Goal: Task Accomplishment & Management: Use online tool/utility

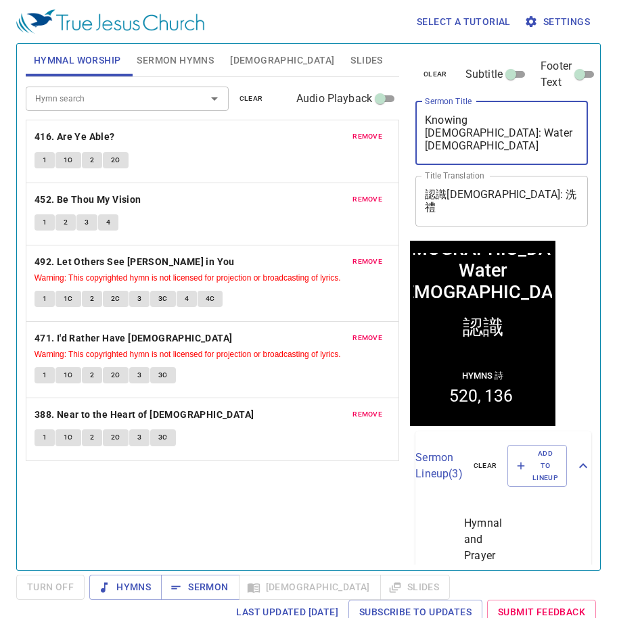
click at [458, 141] on textarea "Knowing God: Water Baptism" at bounding box center [501, 133] width 153 height 39
paste textarea "The parables of the Kingdom The Parable of the Weeds (2)"
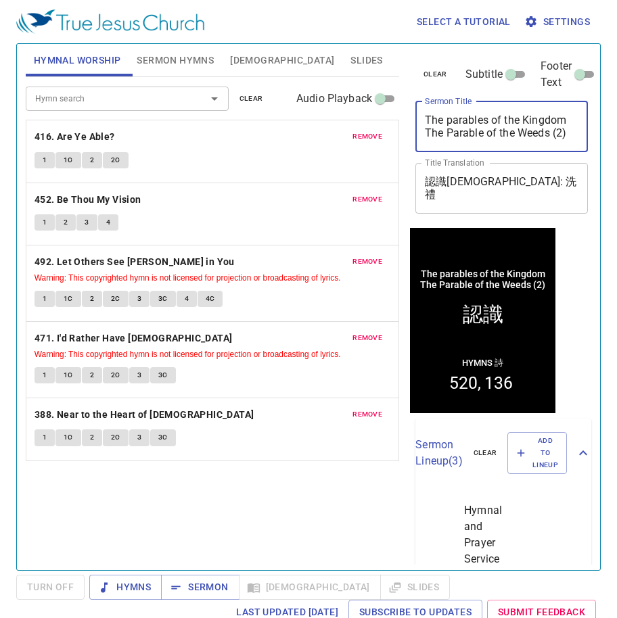
type textarea "The parables of the Kingdom The Parable of the Weeds (2)"
click at [453, 198] on textarea "認識神: 洗禮" at bounding box center [501, 188] width 153 height 26
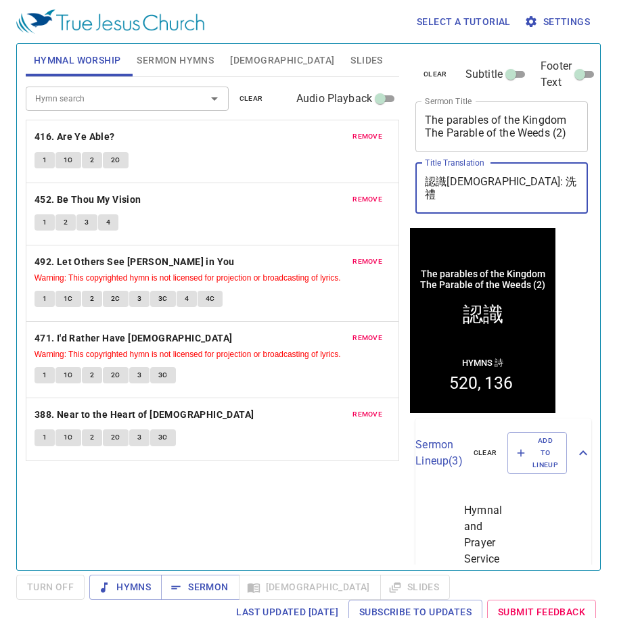
paste textarea "天國的比喻 稗子的比喻(二)"
type textarea "天國的比喻 稗子的比喻(二)"
click at [195, 53] on span "Sermon Hymns" at bounding box center [175, 60] width 77 height 17
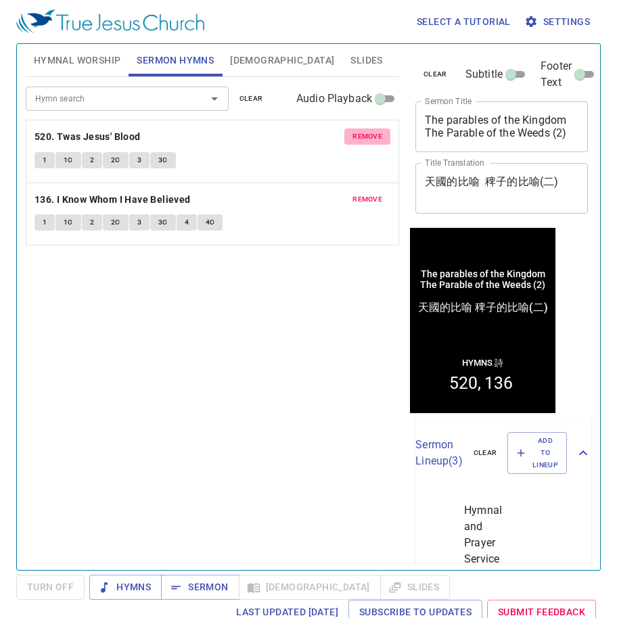
click at [364, 139] on span "remove" at bounding box center [367, 137] width 30 height 12
click at [364, 193] on span "remove" at bounding box center [367, 199] width 30 height 12
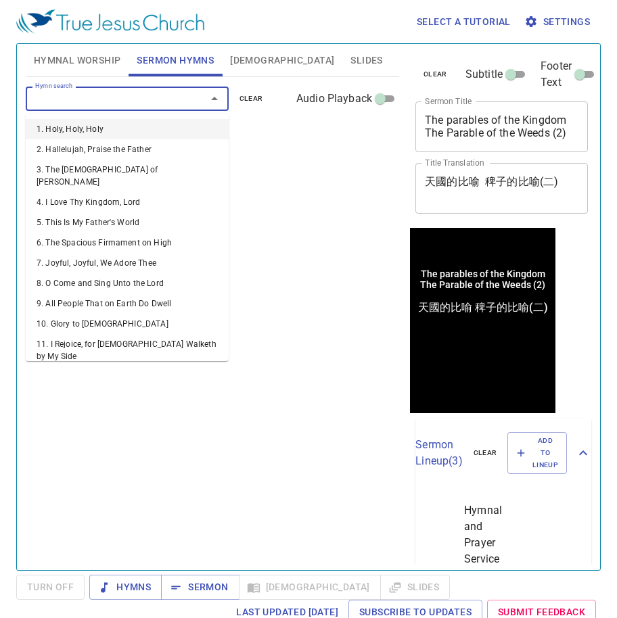
click at [151, 100] on input "Hymn search" at bounding box center [107, 99] width 155 height 16
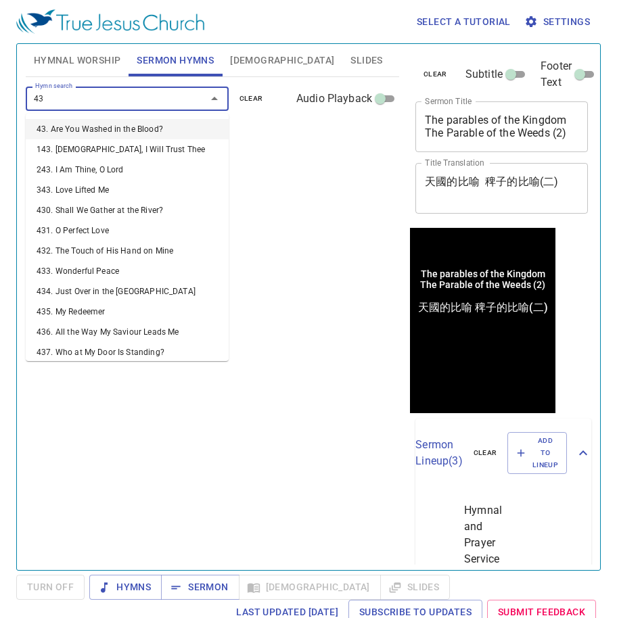
type input "430"
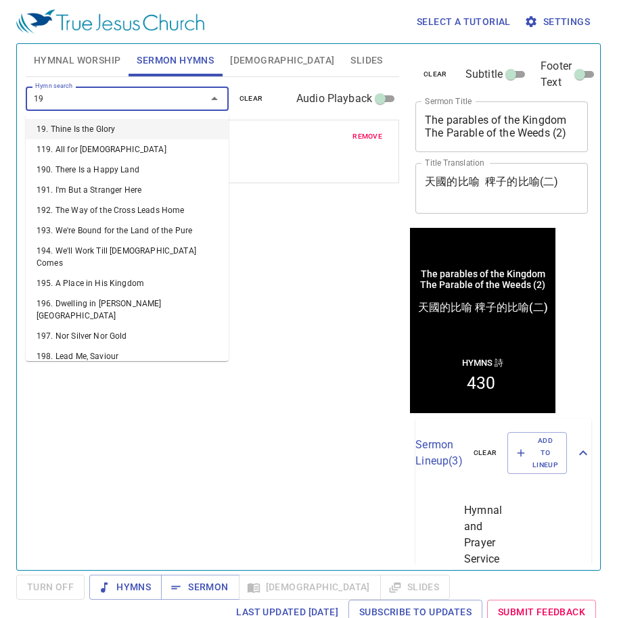
type input "195"
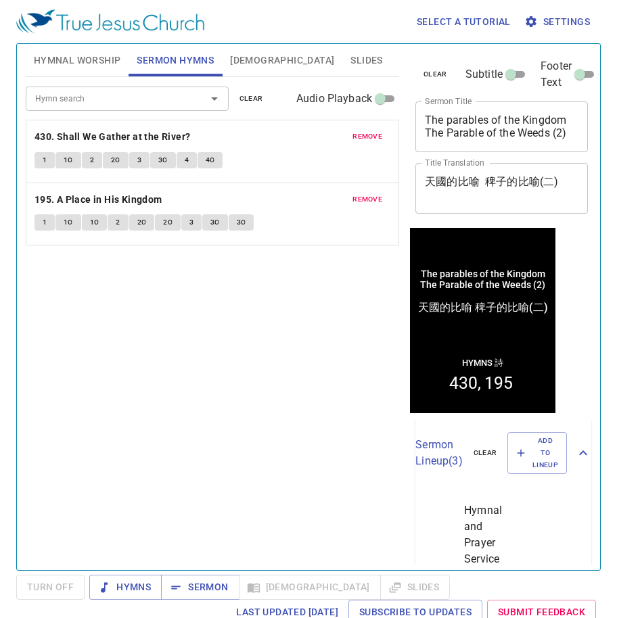
click at [101, 54] on span "Hymnal Worship" at bounding box center [77, 60] width 87 height 17
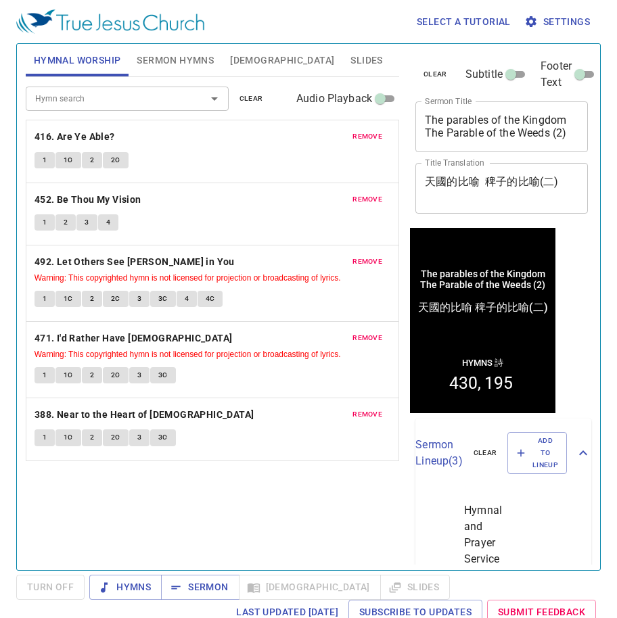
click at [365, 131] on span "remove" at bounding box center [367, 137] width 30 height 12
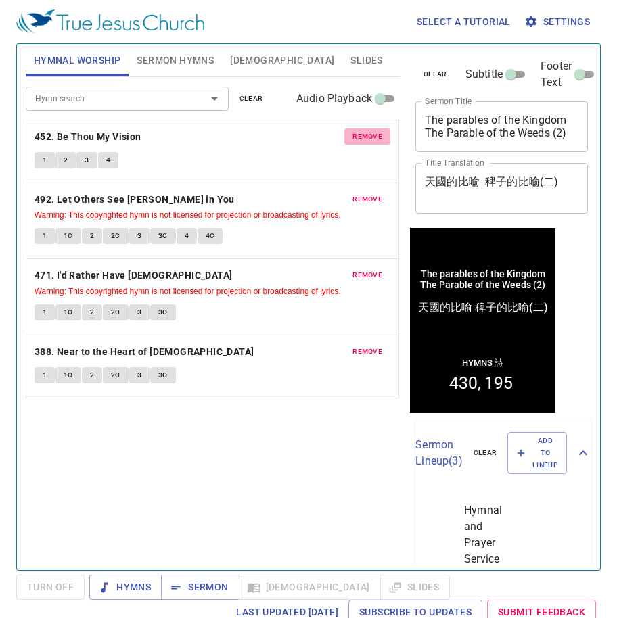
click at [365, 131] on span "remove" at bounding box center [367, 137] width 30 height 12
click at [365, 193] on span "remove" at bounding box center [367, 199] width 30 height 12
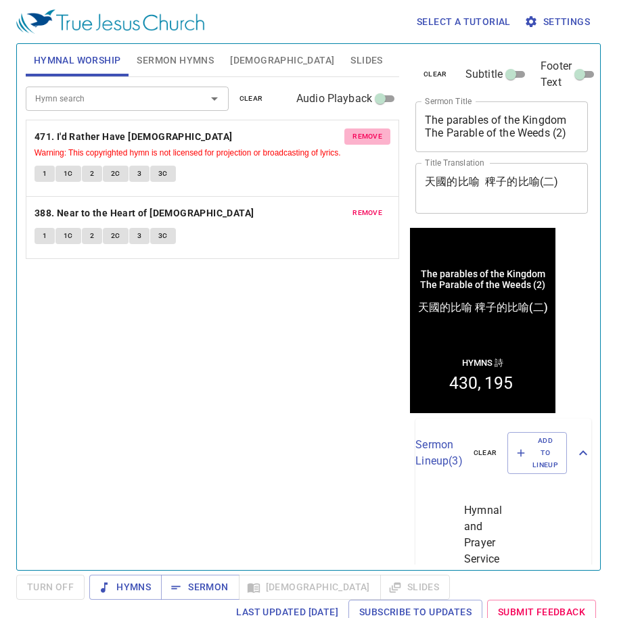
click at [365, 131] on span "remove" at bounding box center [367, 137] width 30 height 12
click at [365, 207] on span "remove" at bounding box center [367, 213] width 30 height 12
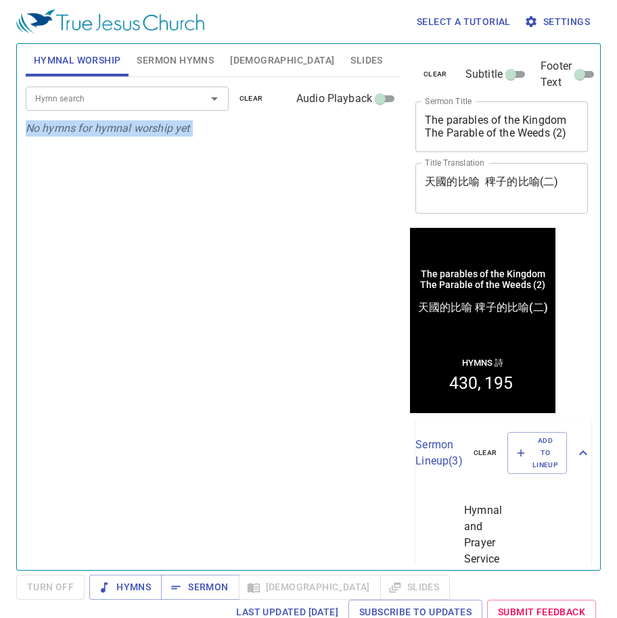
click at [365, 131] on p "No hymns for hymnal worship yet" at bounding box center [212, 128] width 373 height 16
click at [187, 96] on div at bounding box center [204, 98] width 35 height 19
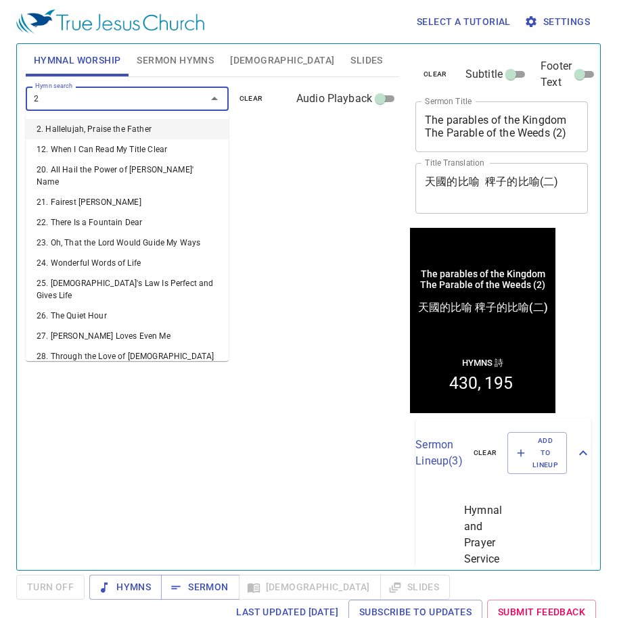
type input "25"
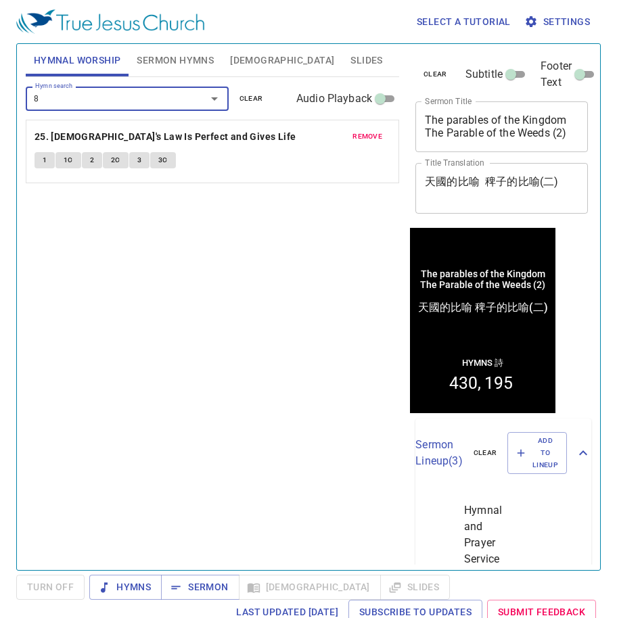
type input "89"
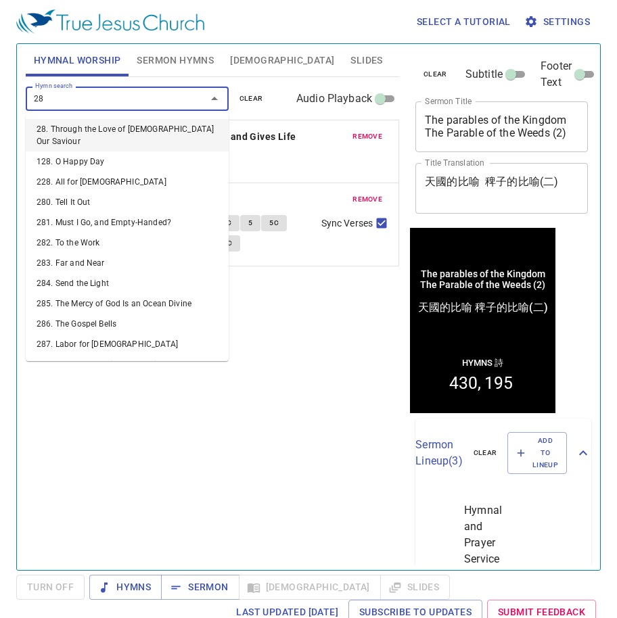
type input "281"
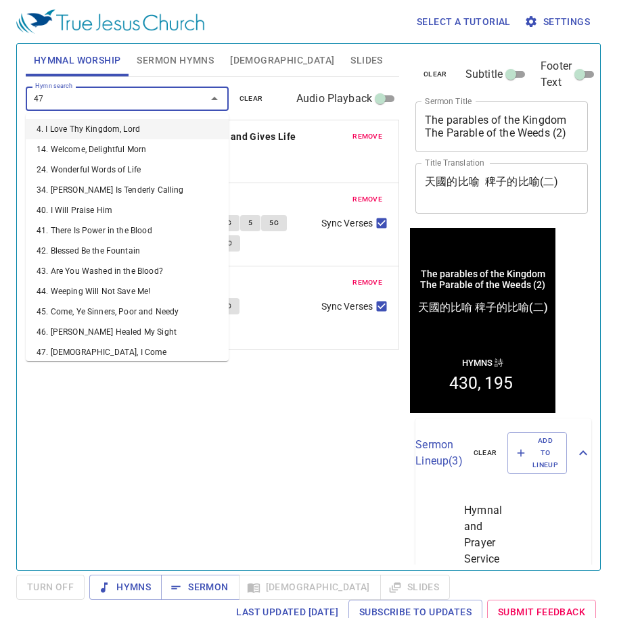
type input "477"
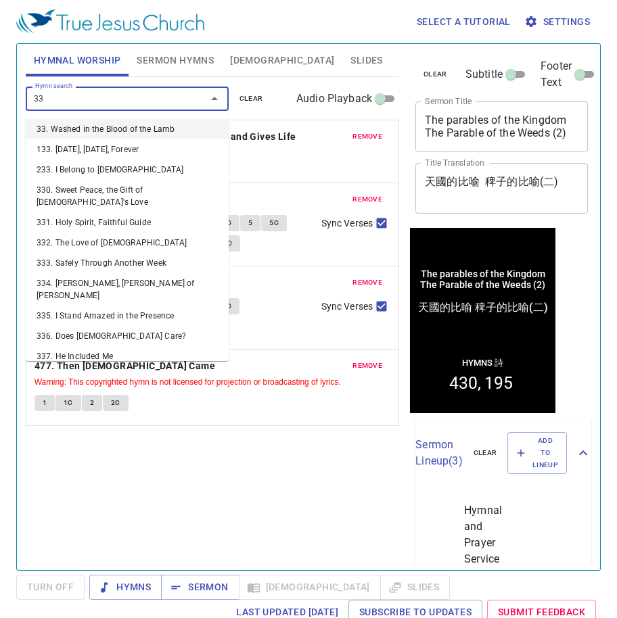
type input "336"
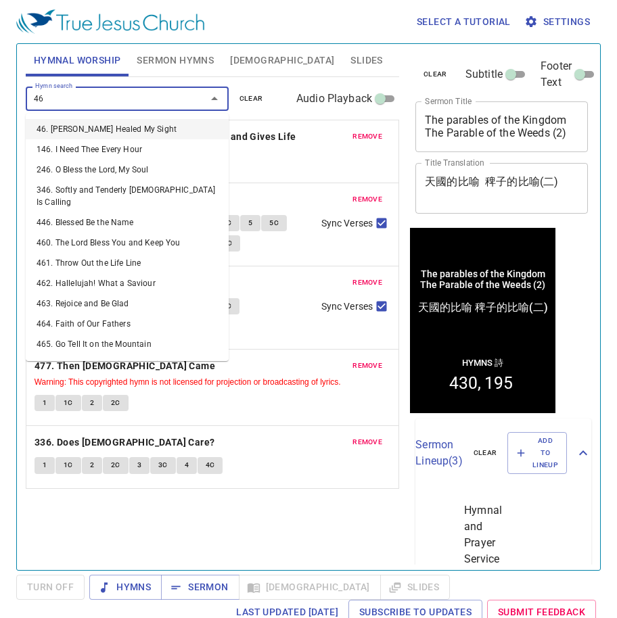
type input "460"
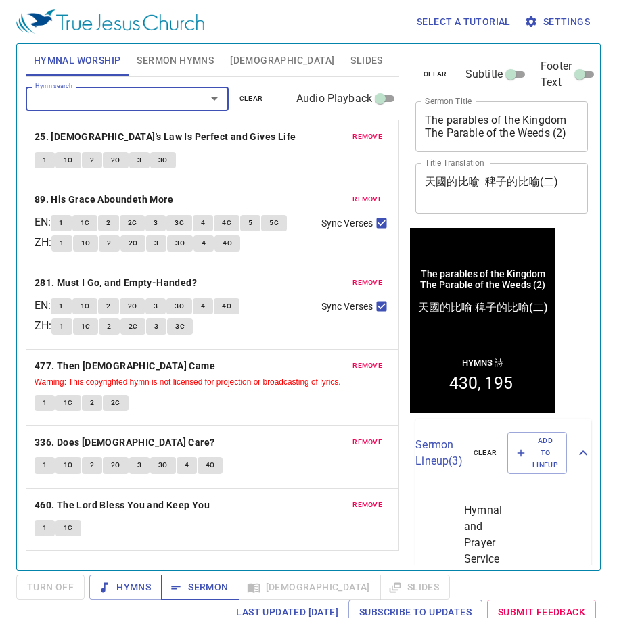
click at [219, 584] on span "Sermon" at bounding box center [200, 587] width 56 height 17
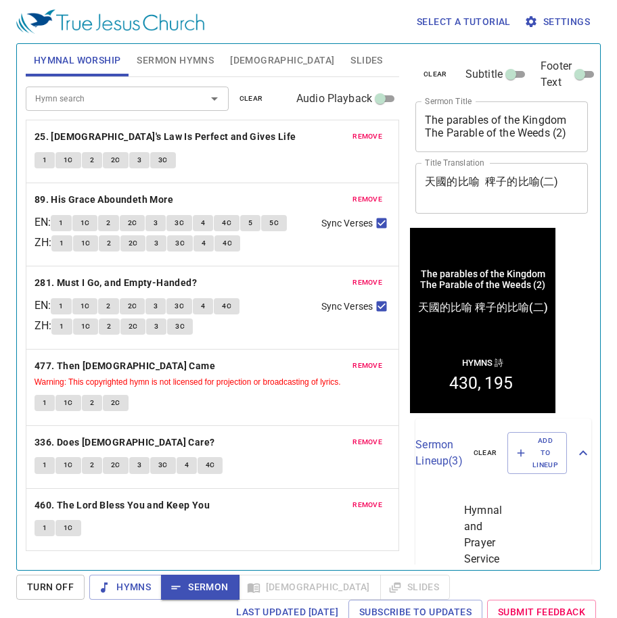
click at [235, 67] on span "[DEMOGRAPHIC_DATA]" at bounding box center [282, 60] width 104 height 17
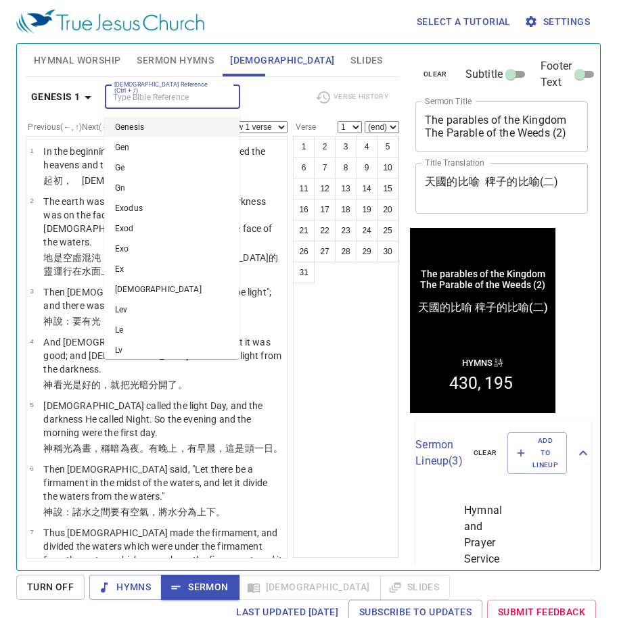
click at [210, 89] on input "[DEMOGRAPHIC_DATA] Reference (Ctrl + /)" at bounding box center [161, 97] width 105 height 16
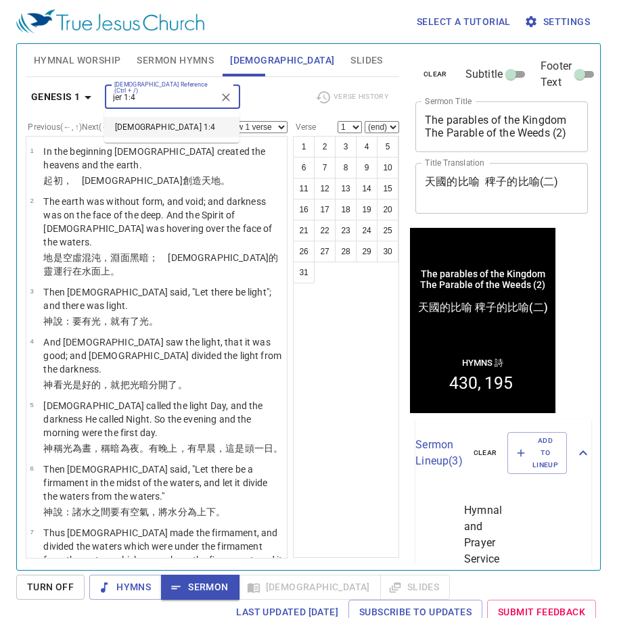
type input "jer 1:4"
select select "4"
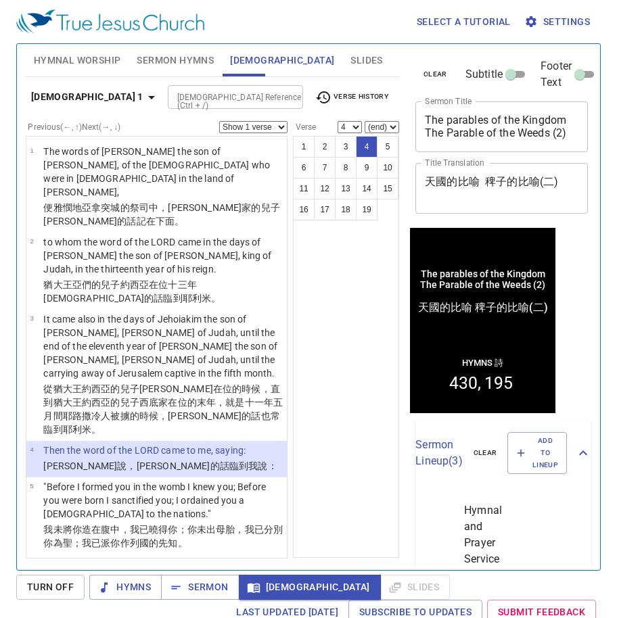
click at [384, 122] on select "(end) 5 6 7 8 9 10 11 12 13 14 15 16 17 18 19" at bounding box center [381, 127] width 34 height 12
select select "10"
click at [364, 121] on select "(end) 5 6 7 8 9 10 11 12 13 14 15 16 17 18 19" at bounding box center [381, 127] width 34 height 12
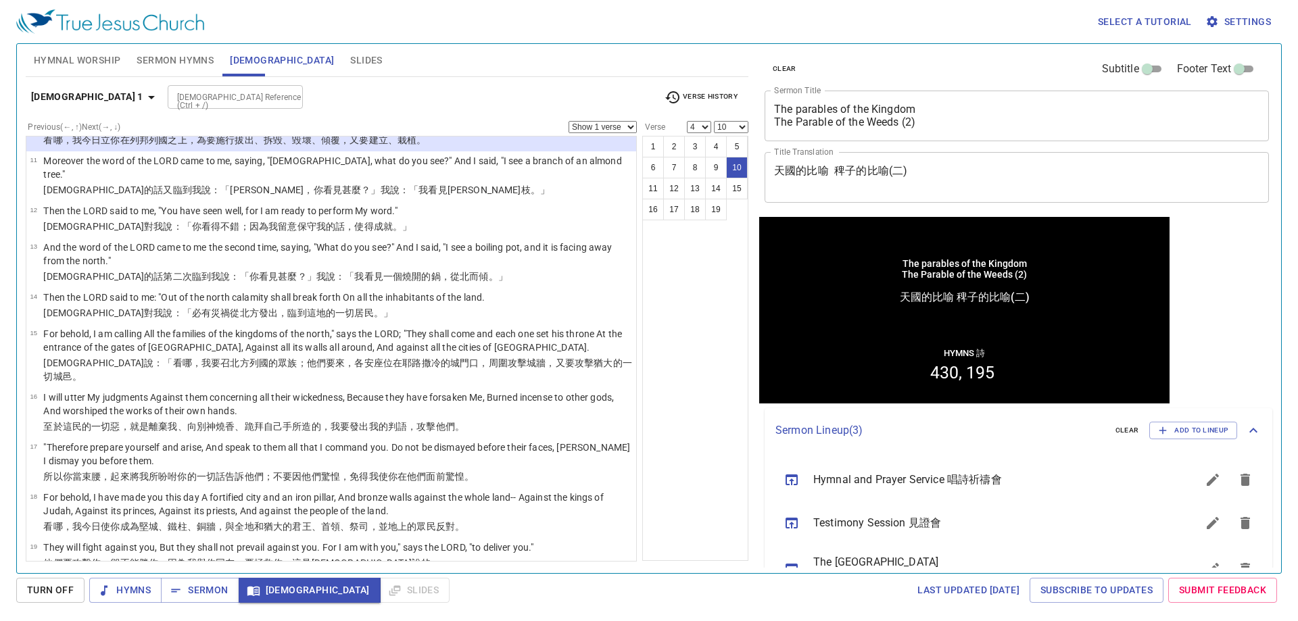
scroll to position [247, 0]
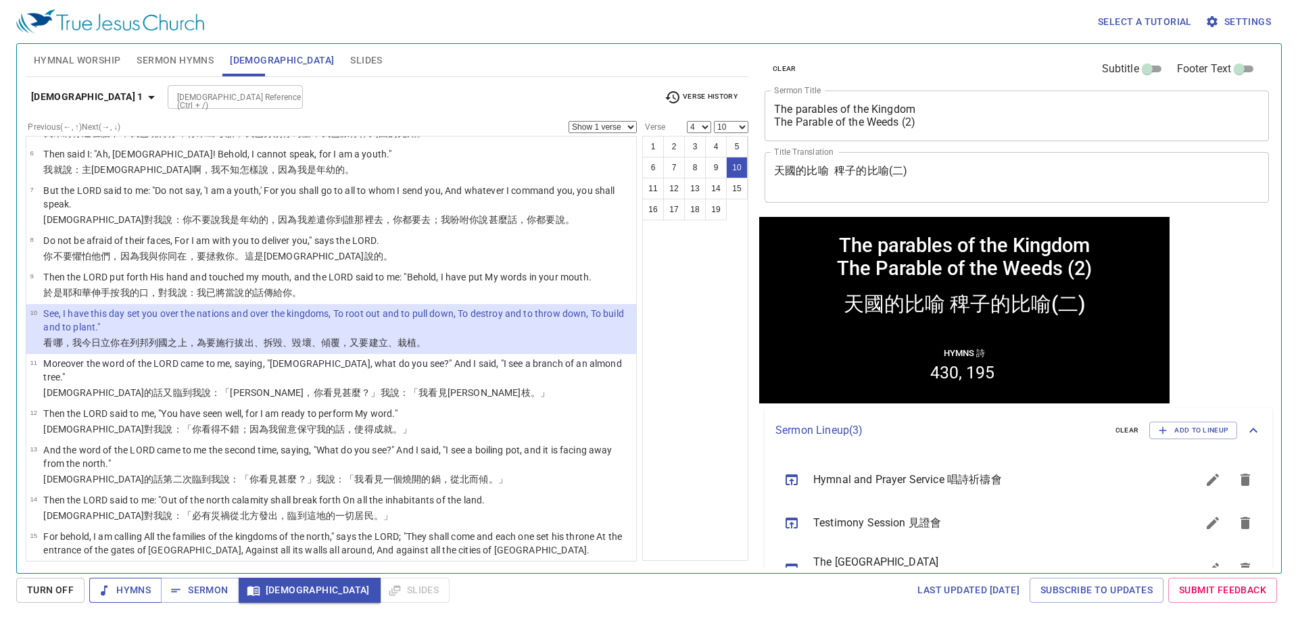
click at [153, 586] on button "Hymns" at bounding box center [125, 590] width 72 height 25
click at [118, 56] on span "Hymnal Worship" at bounding box center [77, 60] width 87 height 17
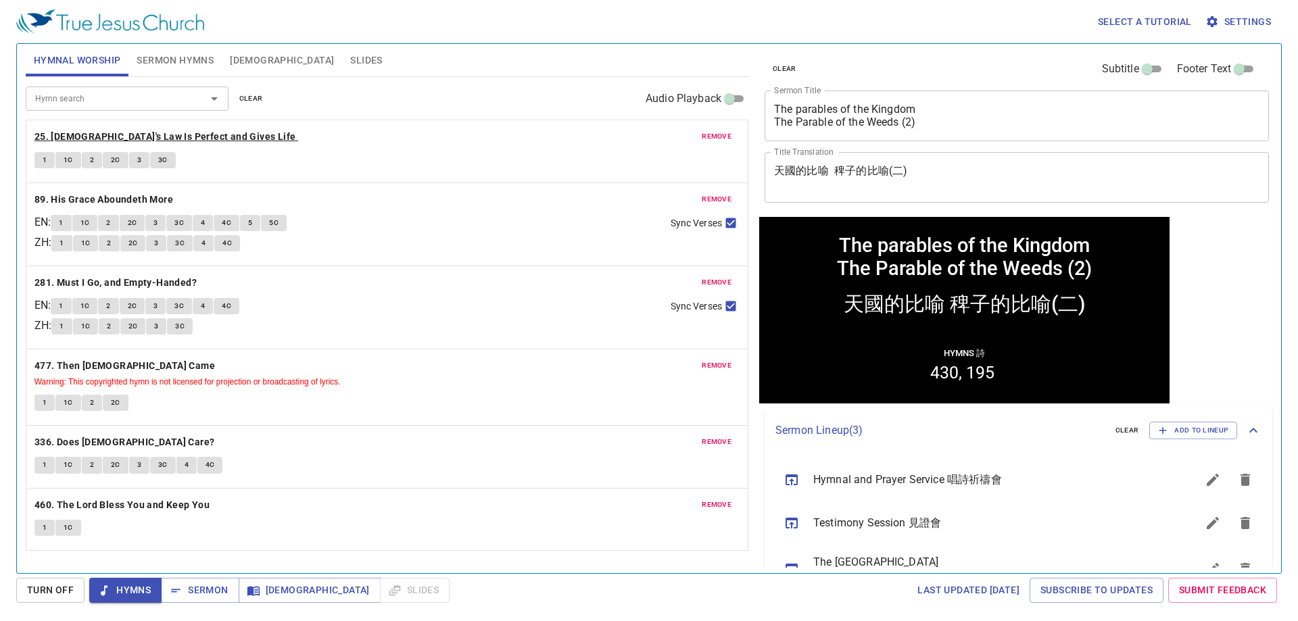
click at [162, 142] on b "25. [DEMOGRAPHIC_DATA]'s Law Is Perfect and Gives Life" at bounding box center [165, 136] width 262 height 17
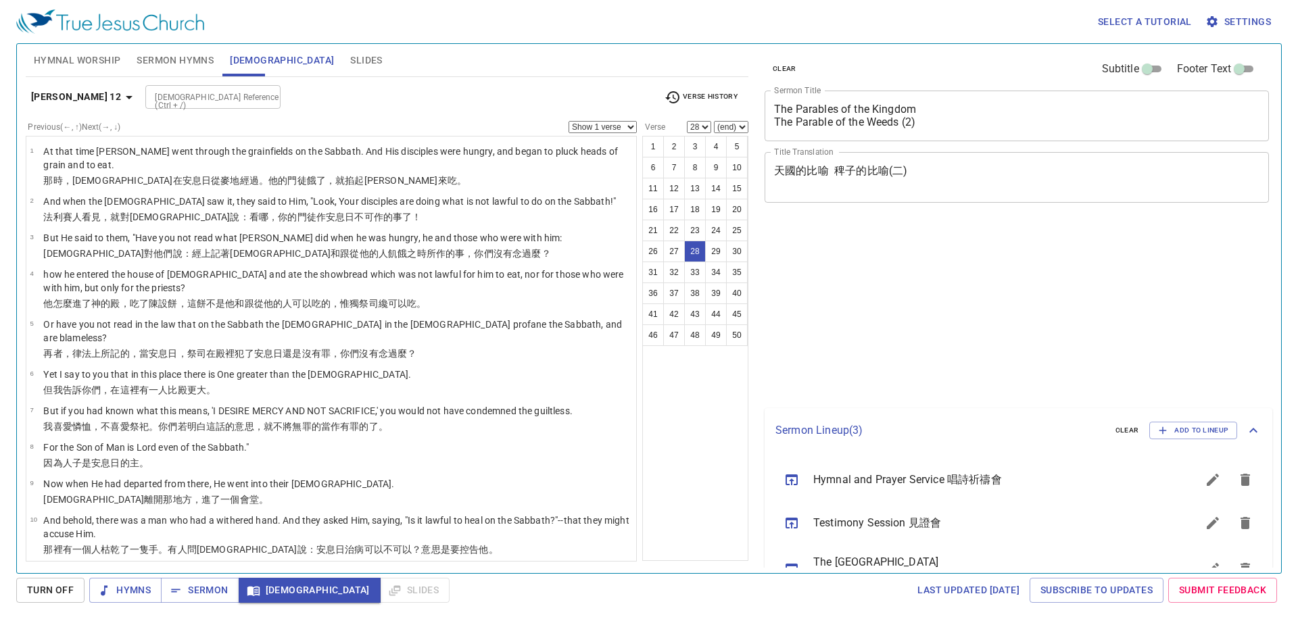
select select "28"
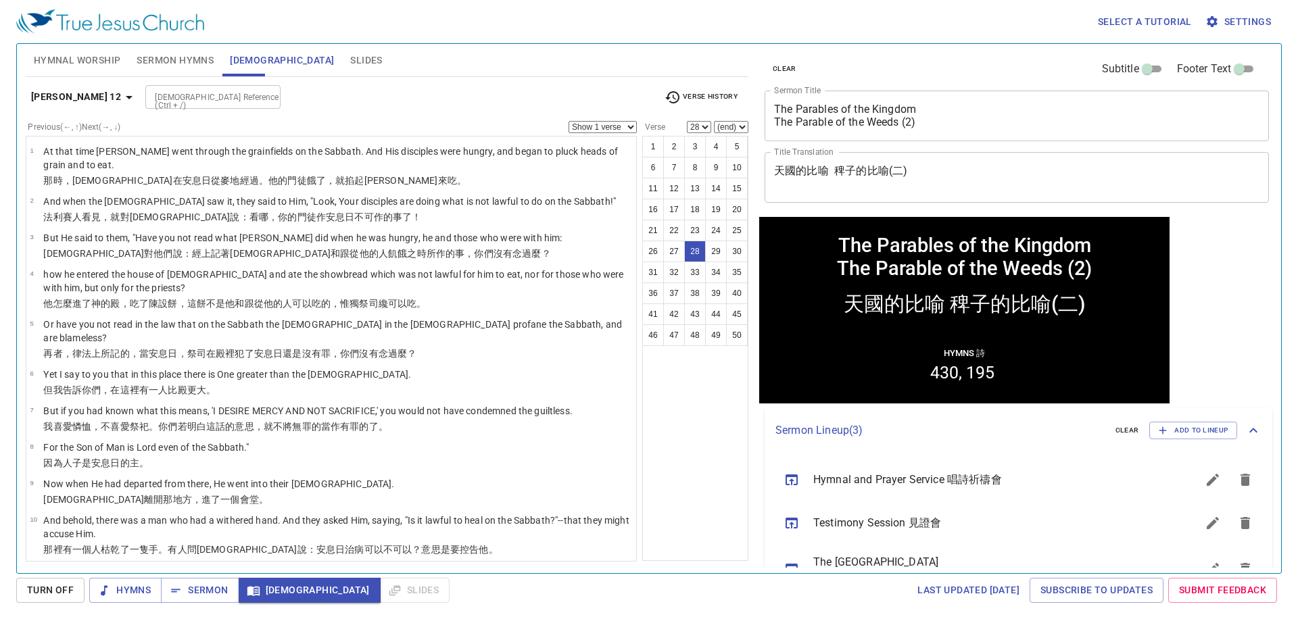
scroll to position [892, 0]
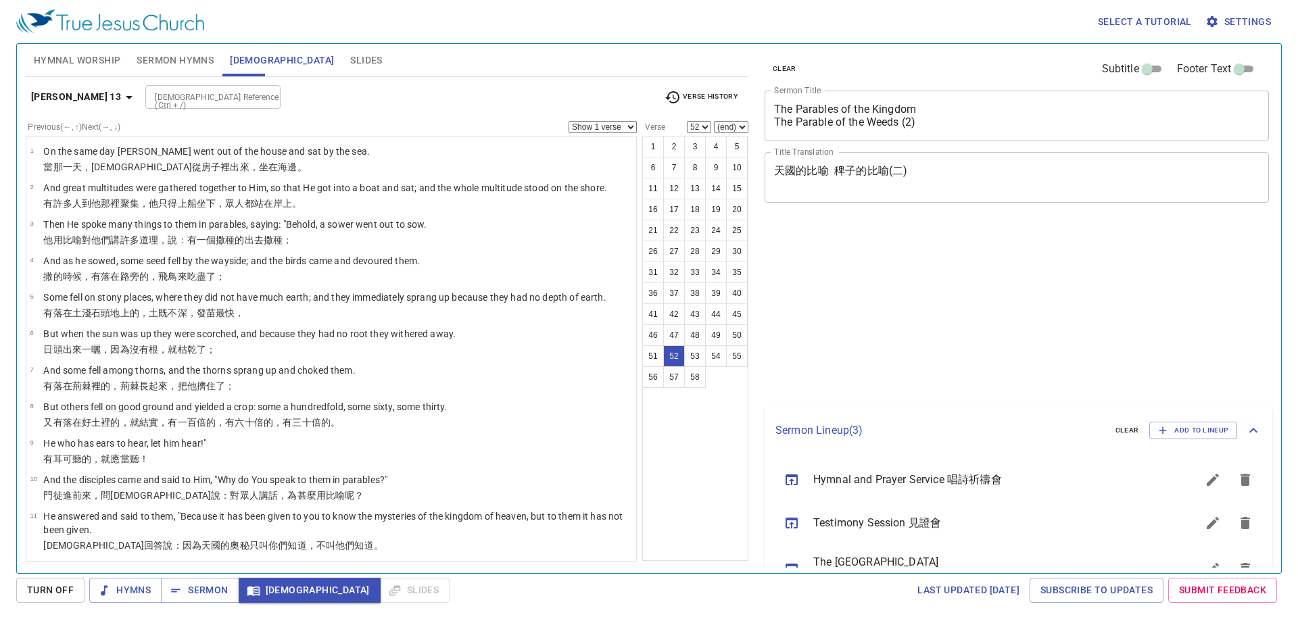
select select "52"
select select "43"
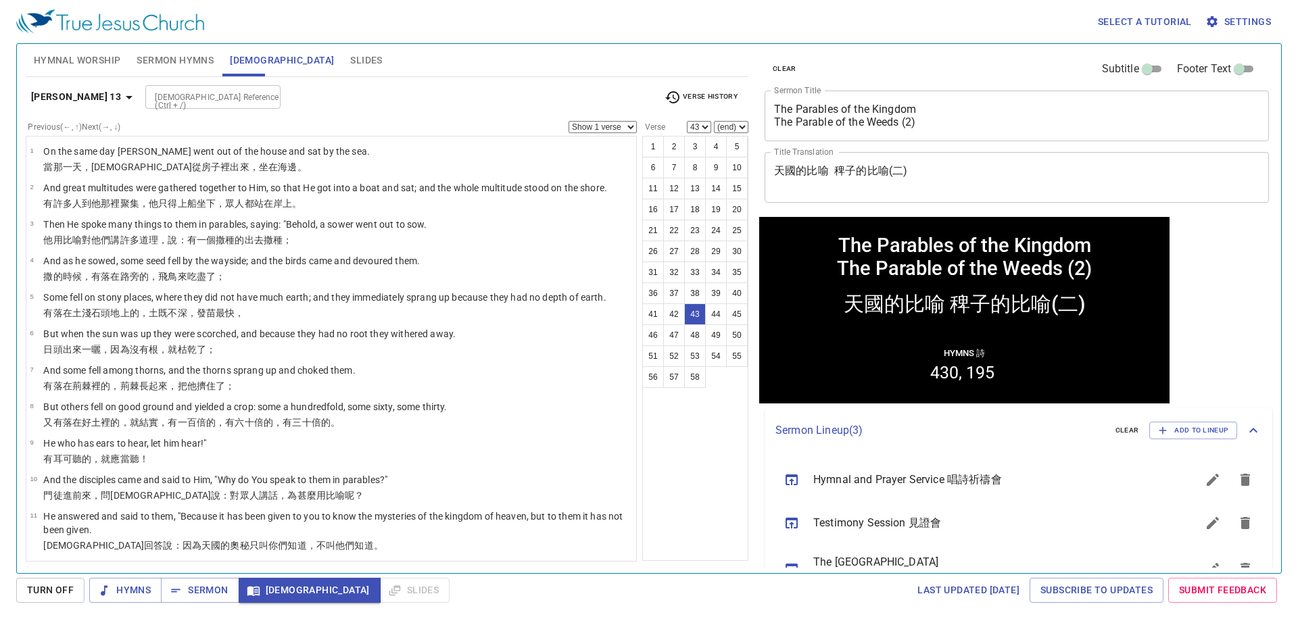
scroll to position [1759, 0]
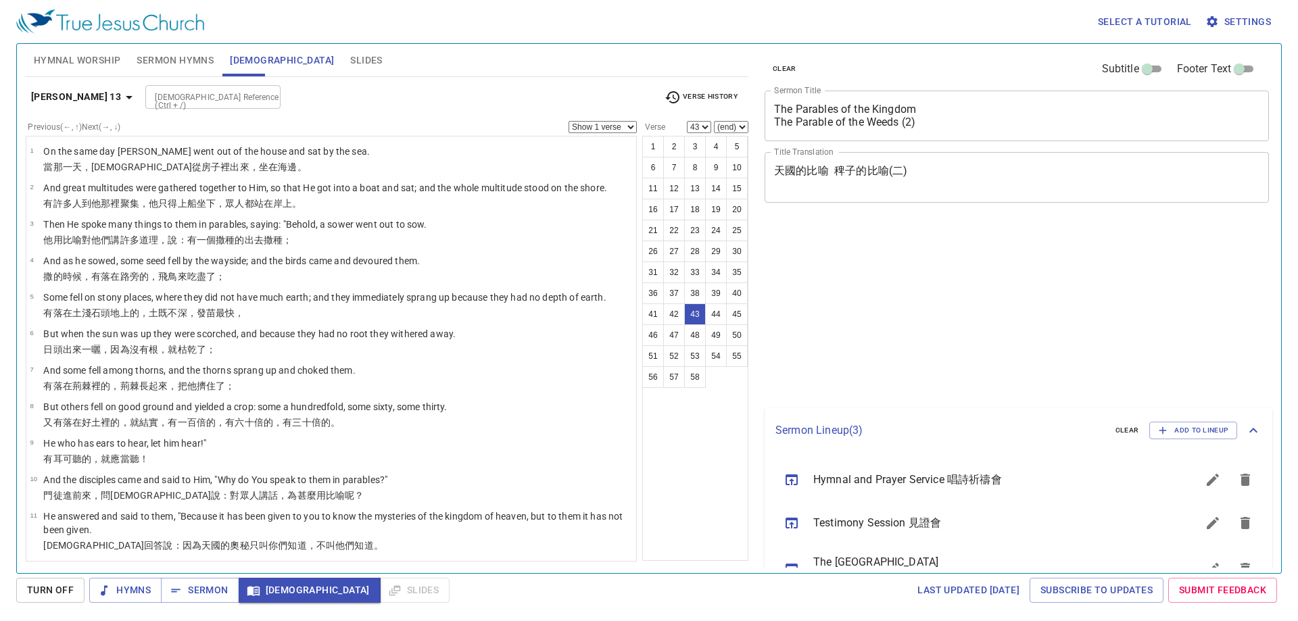
select select "43"
select select "25"
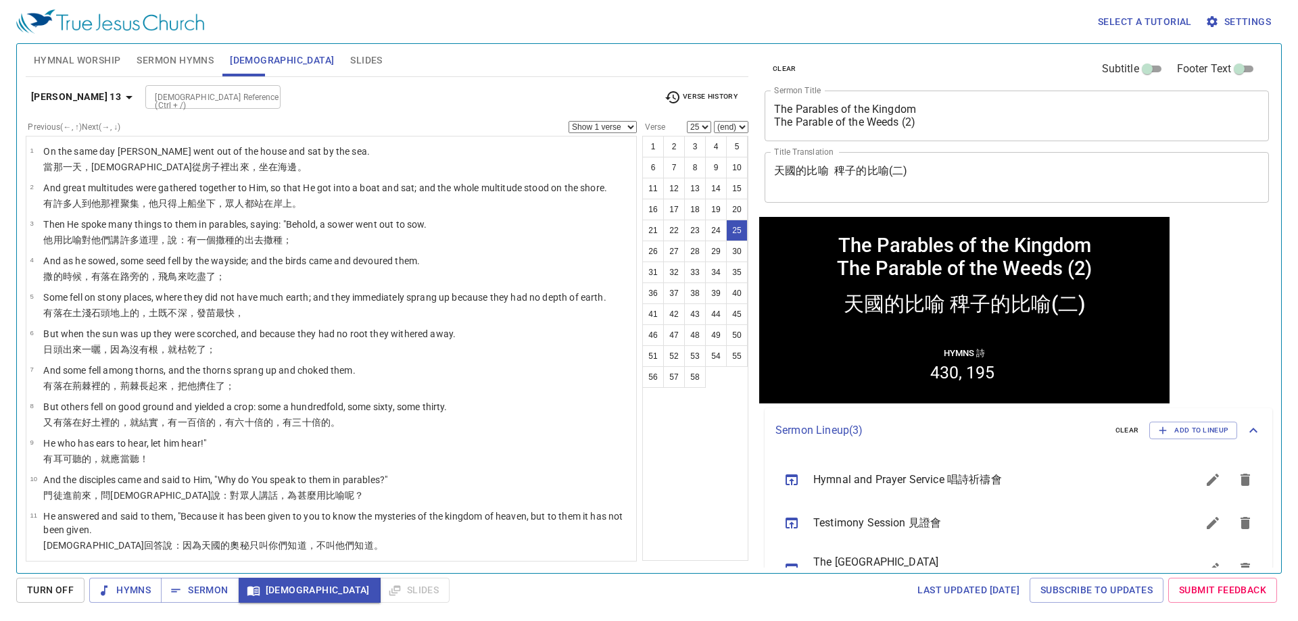
scroll to position [825, 0]
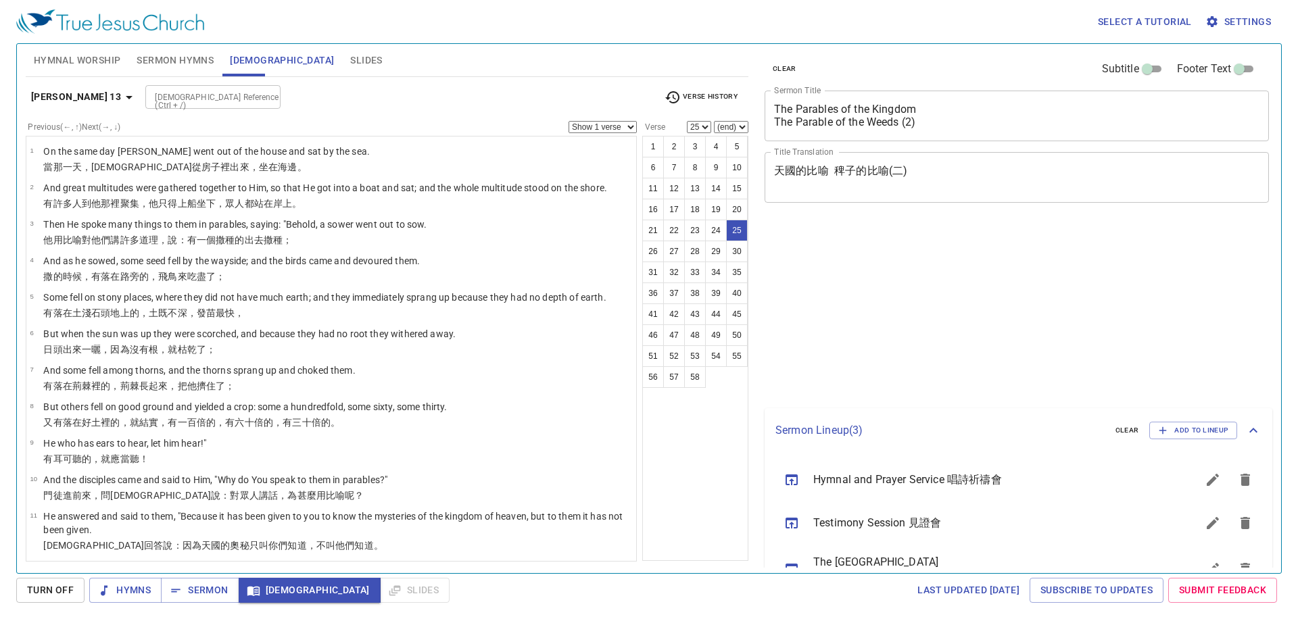
select select "25"
select select "49"
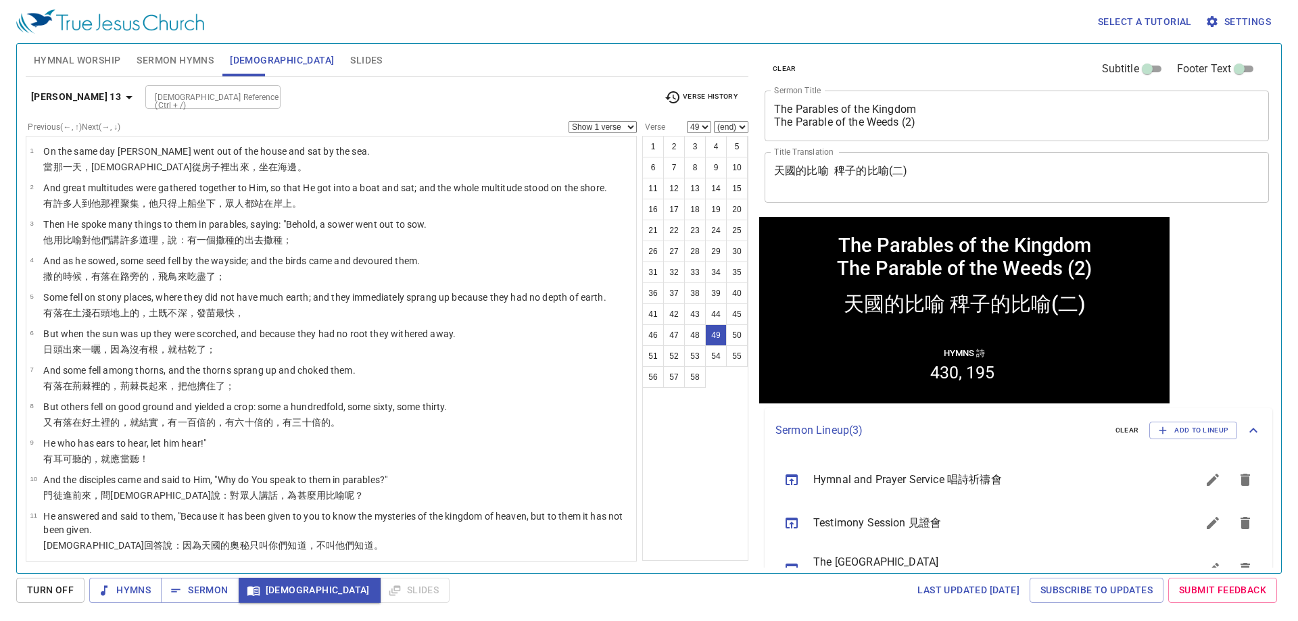
scroll to position [1636, 0]
